Goal: Task Accomplishment & Management: Use online tool/utility

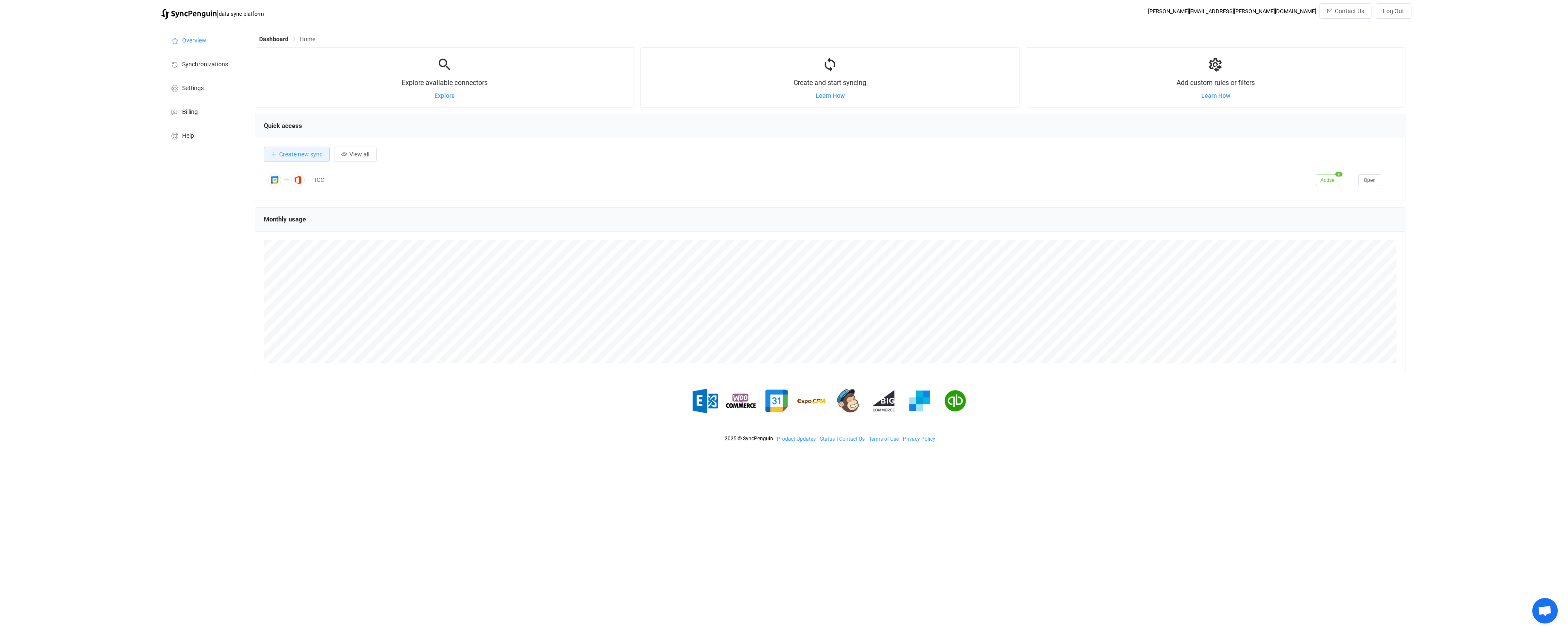
scroll to position [165, 1150]
click at [205, 66] on span "Synchronizations" at bounding box center [205, 64] width 46 height 7
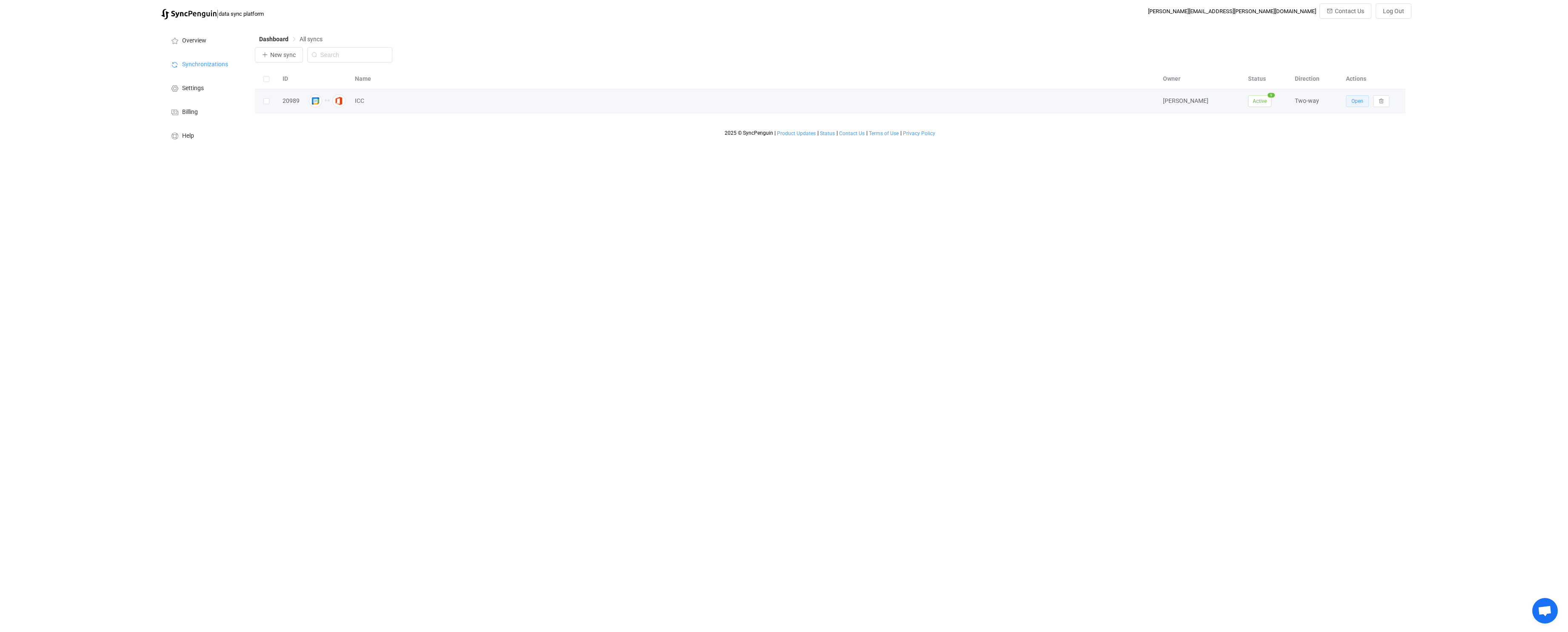
click at [1353, 100] on span "Open" at bounding box center [1357, 101] width 12 height 6
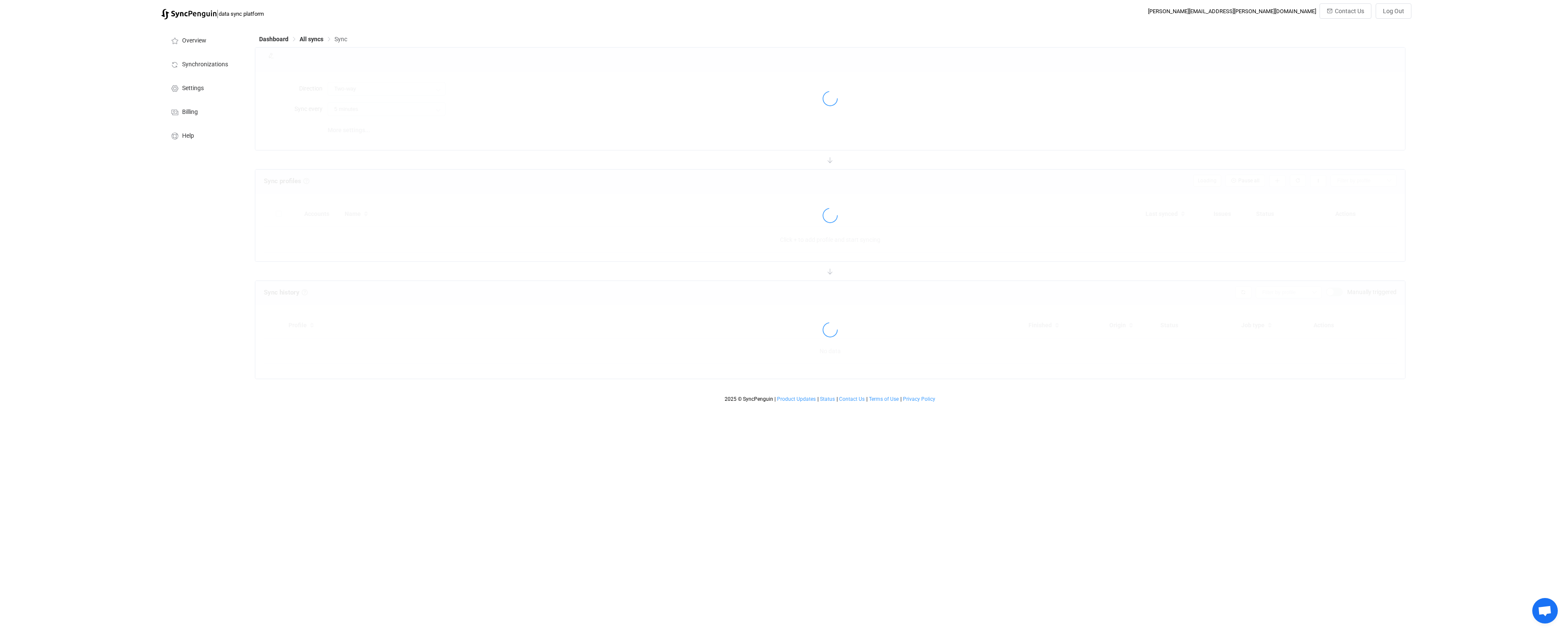
type input "10 minutes"
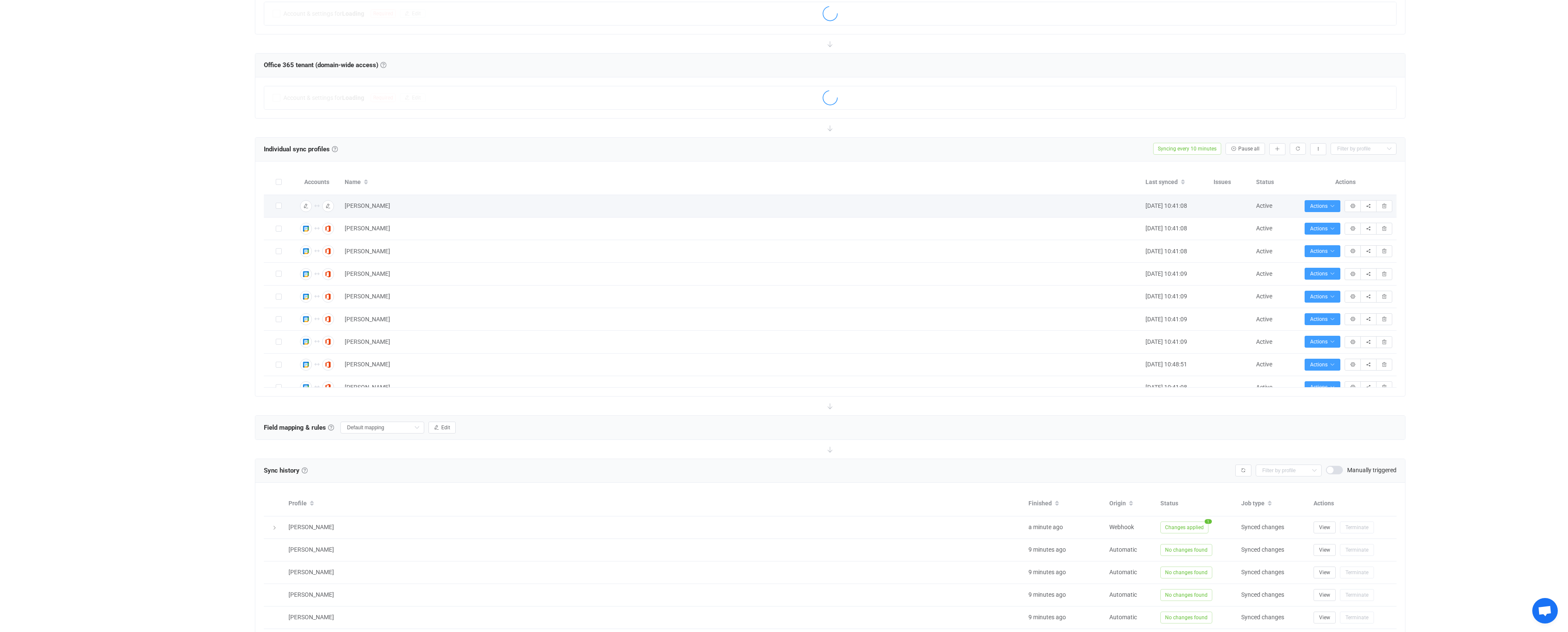
scroll to position [12, 0]
click at [1277, 151] on button "button" at bounding box center [1277, 150] width 16 height 12
drag, startPoint x: 1247, startPoint y: 175, endPoint x: 1247, endPoint y: 170, distance: 5.0
click at [1247, 175] on li "Add manually…" at bounding box center [1247, 172] width 72 height 15
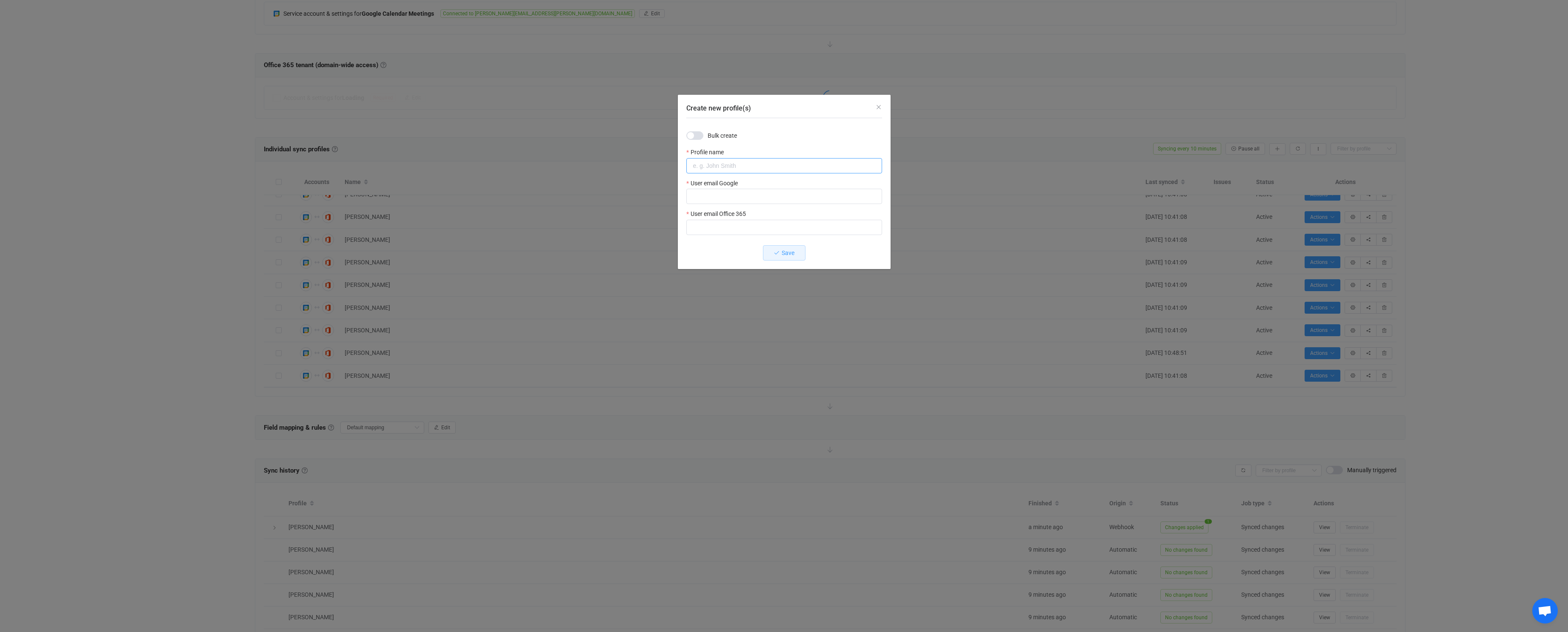
paste input "kyla.alexander@chinaconcern.org"
type input "kyla.alexander@chinaconcern.org"
paste input "kyla.alexander@chinaconcern.org"
type input "kyla.alexander@chinaconcern.org"
drag, startPoint x: 752, startPoint y: 220, endPoint x: 747, endPoint y: 227, distance: 8.6
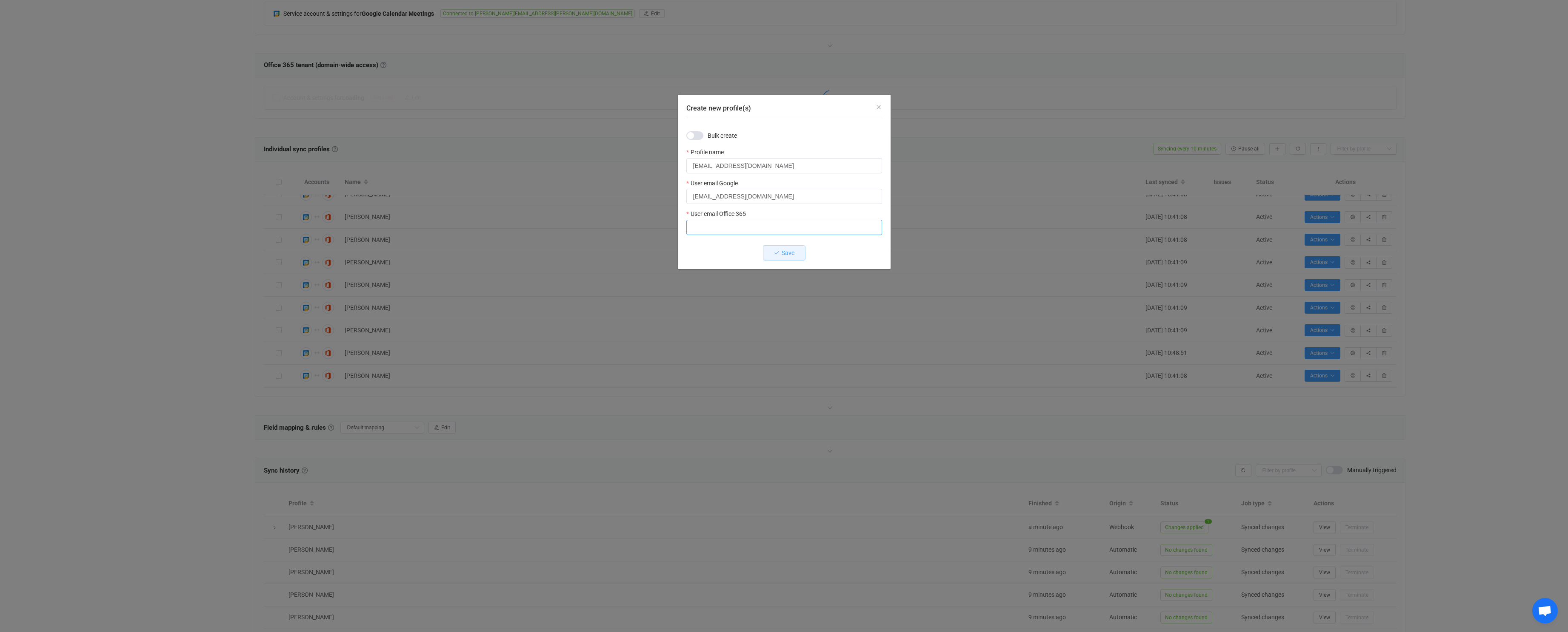
paste input "kyla.alexander@chinaconcern.org"
type input "kyla.alexander@chinaconcern.org"
click at [707, 167] on input "kyla.alexander@chinaconcern.org" at bounding box center [785, 165] width 196 height 15
type input "Kyla Alexander"
click at [783, 255] on span "Save" at bounding box center [788, 252] width 13 height 7
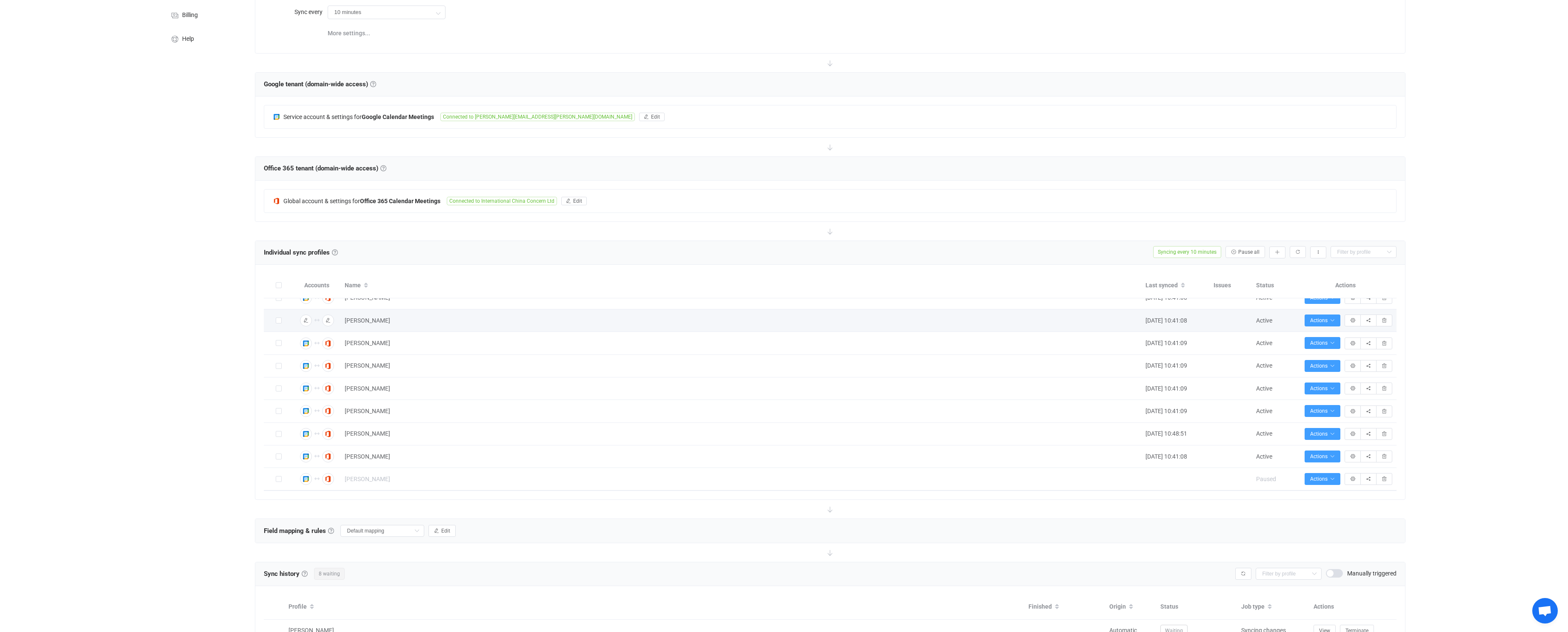
scroll to position [124, 0]
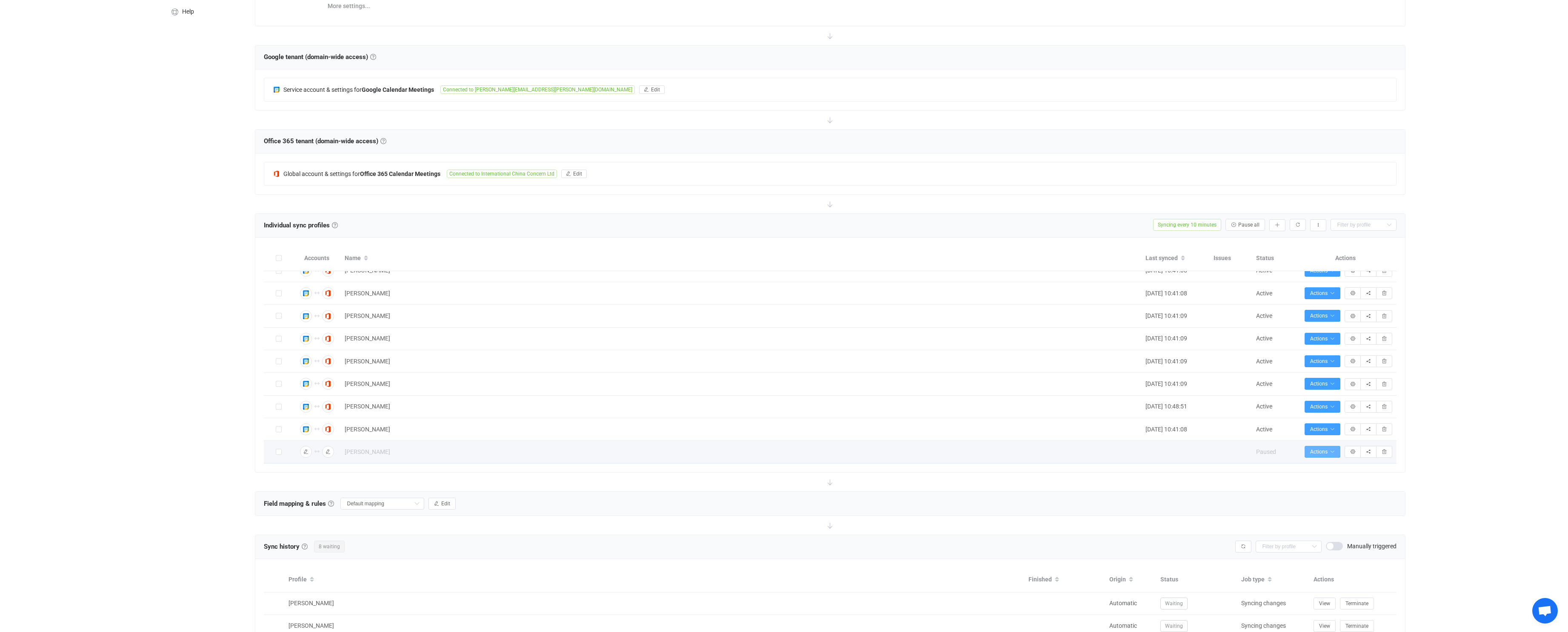
click at [1317, 448] on button "Actions" at bounding box center [1322, 452] width 36 height 12
click at [1303, 478] on li "Start syncing…" at bounding box center [1300, 475] width 78 height 15
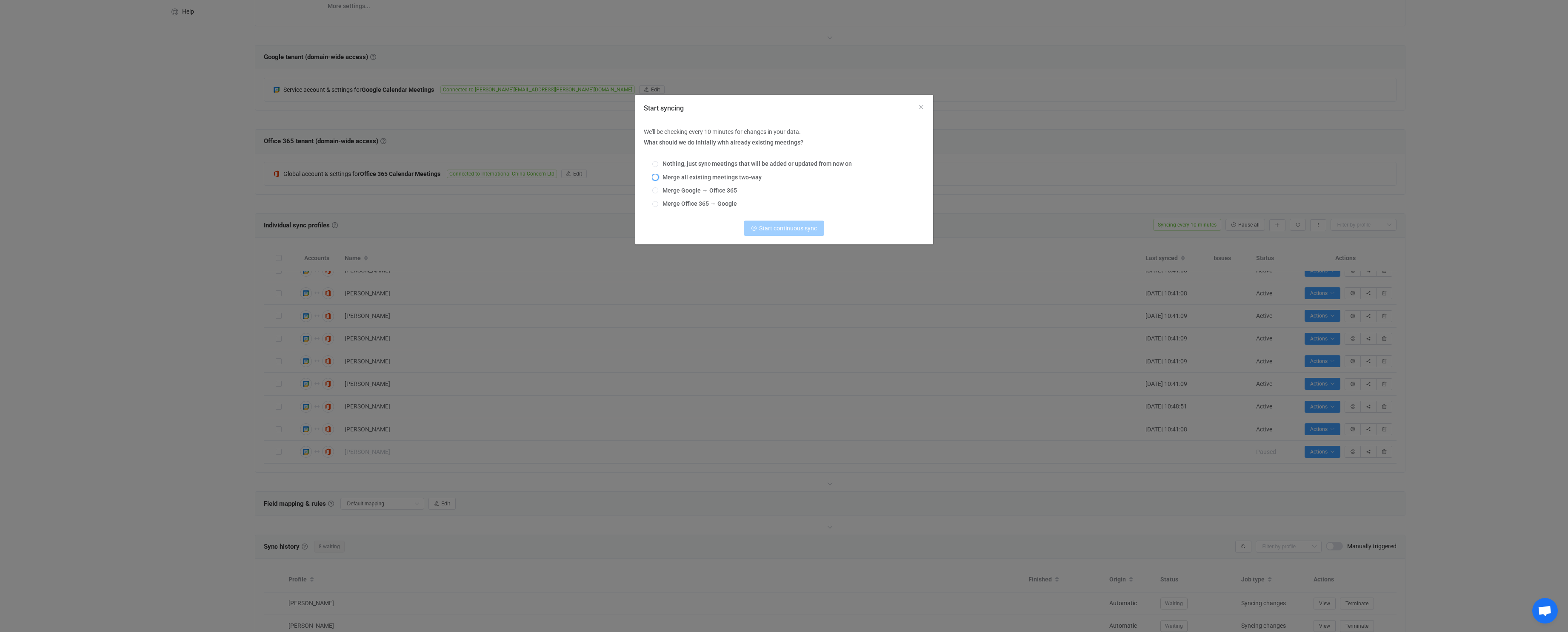
click at [665, 176] on span "Merge all existing meetings two-way" at bounding box center [710, 177] width 103 height 7
click at [658, 176] on input "Merge all existing meetings two-way" at bounding box center [656, 178] width 6 height 7
radio input "true"
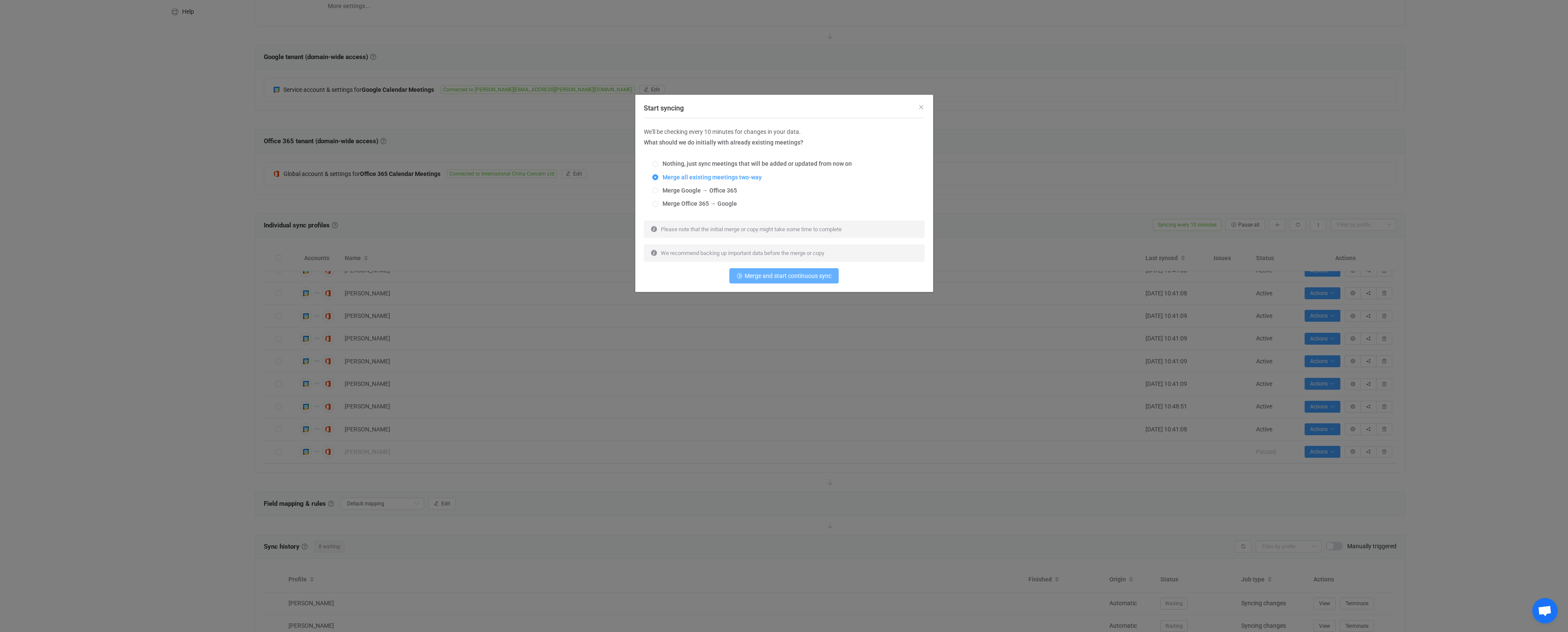
click at [780, 277] on span "Merge and start continuous sync" at bounding box center [788, 276] width 87 height 7
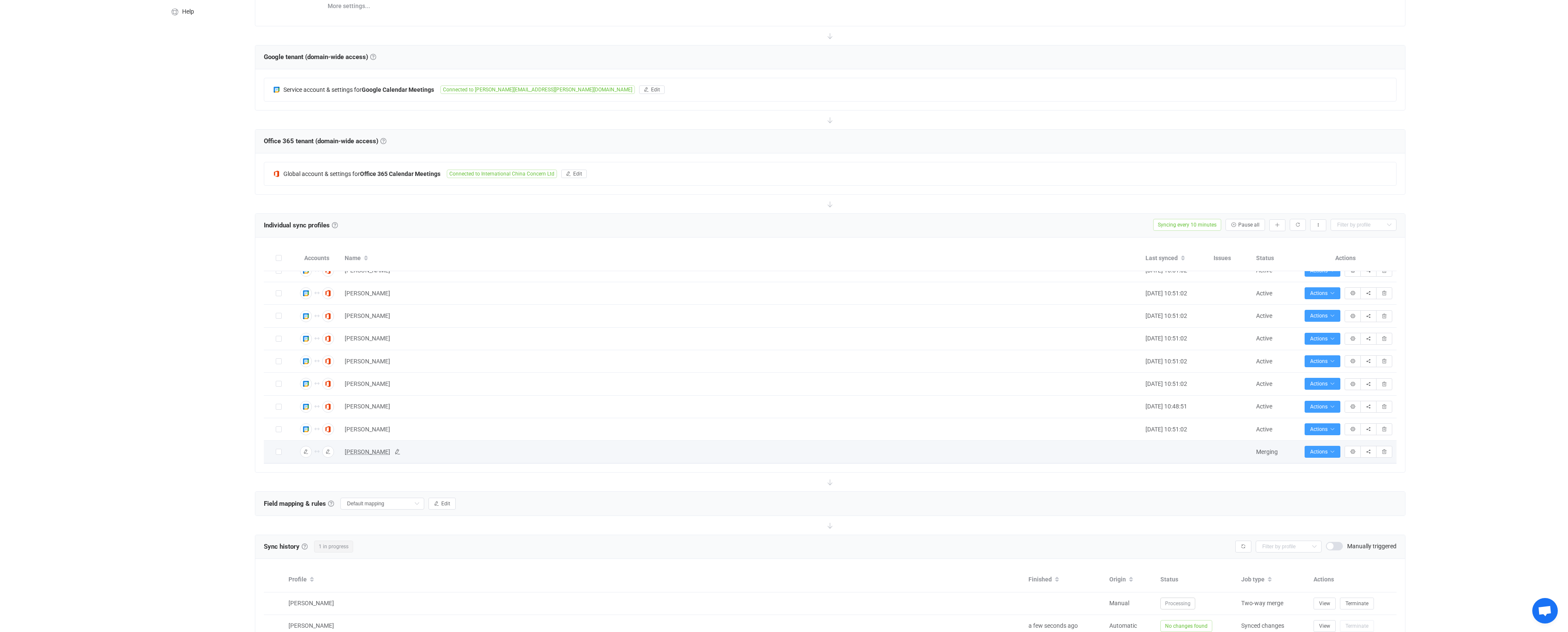
click at [361, 450] on span "Kyla Alexander" at bounding box center [367, 452] width 46 height 10
type input "Kyla Alexander"
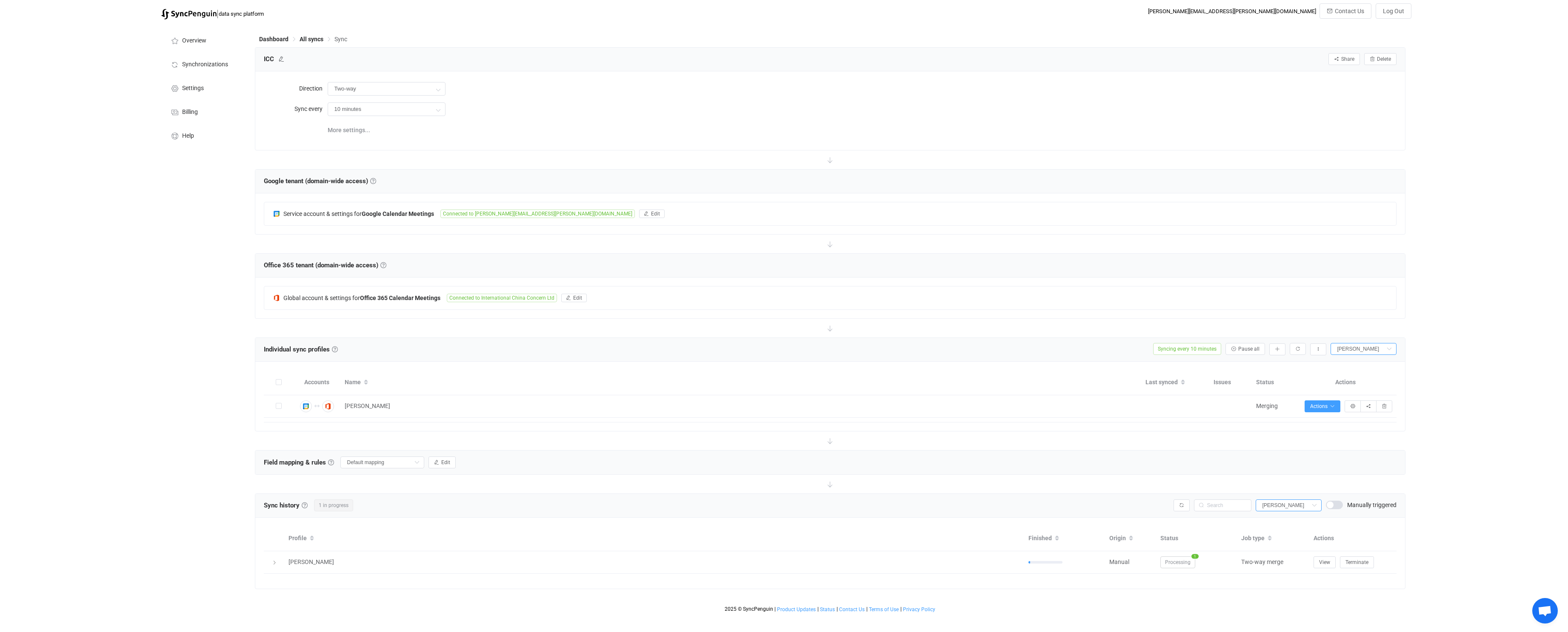
scroll to position [0, 0]
click at [275, 561] on icon at bounding box center [275, 563] width 5 height 5
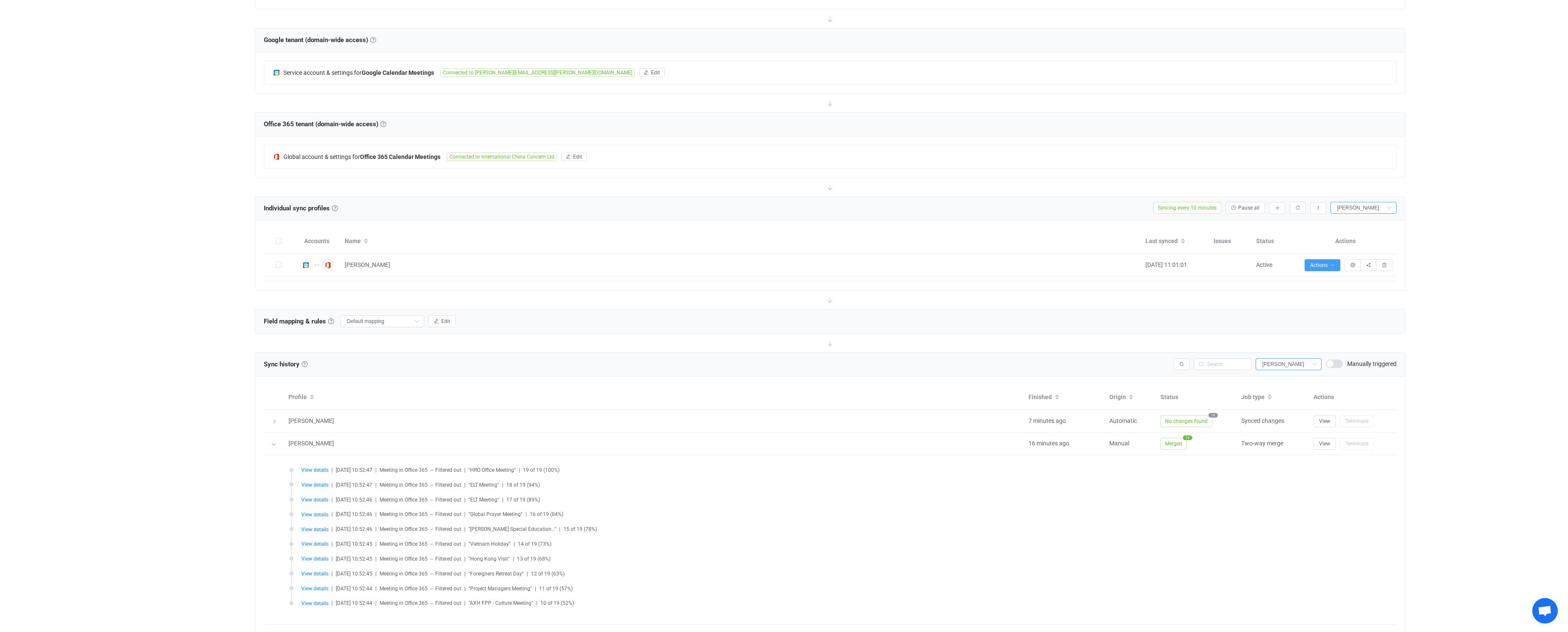
scroll to position [153, 0]
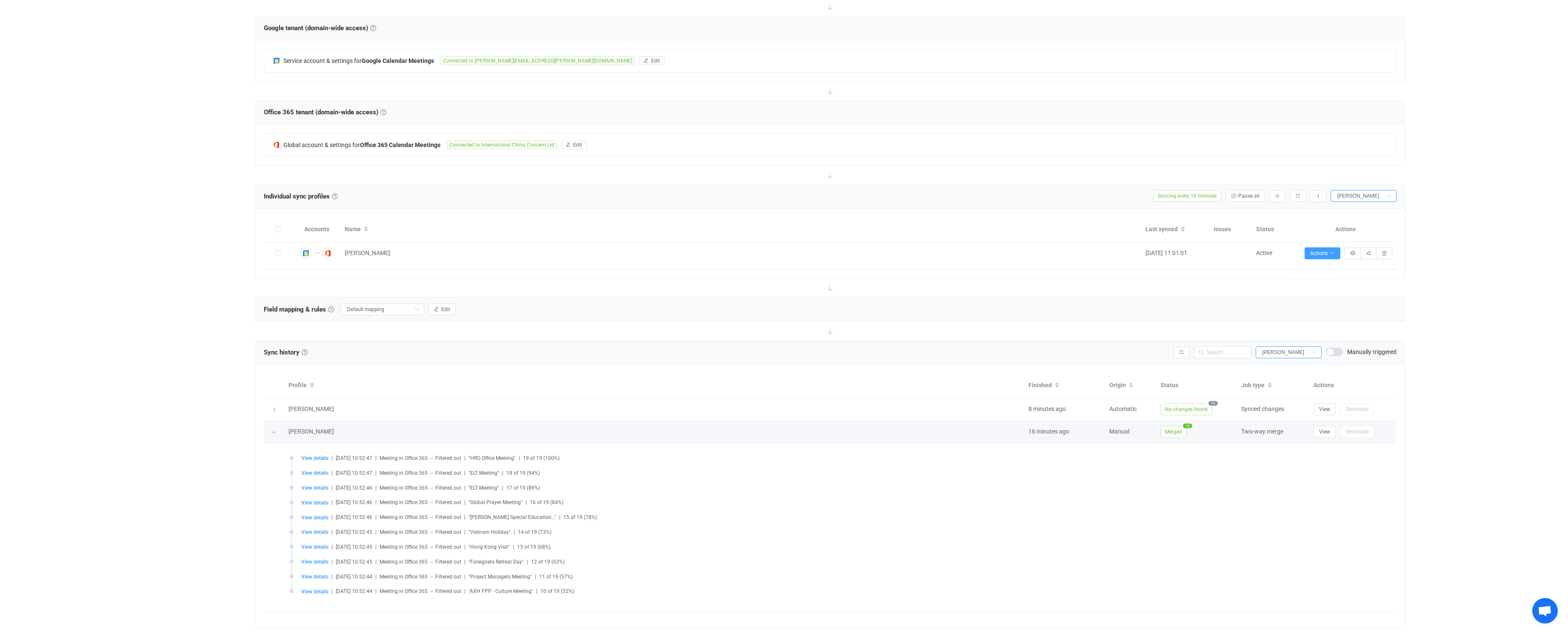
click at [273, 432] on icon at bounding box center [273, 432] width 5 height 5
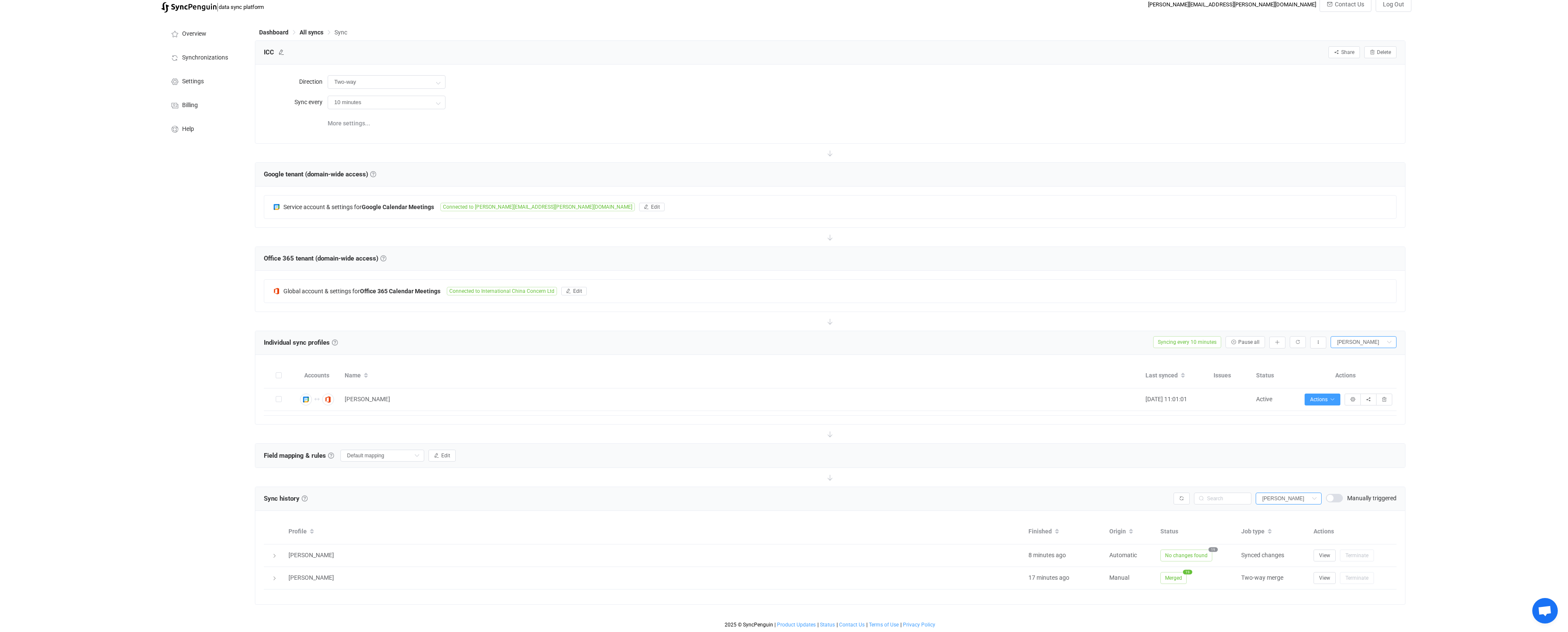
scroll to position [0, 0]
